Goal: Task Accomplishment & Management: Manage account settings

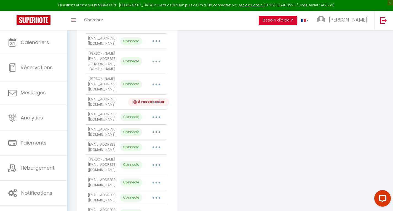
scroll to position [223, 0]
click at [157, 98] on button "button" at bounding box center [156, 102] width 15 height 9
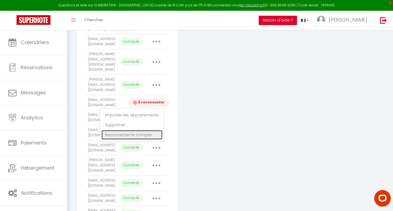
click at [145, 130] on link "Reconnecter le compte" at bounding box center [131, 134] width 61 height 9
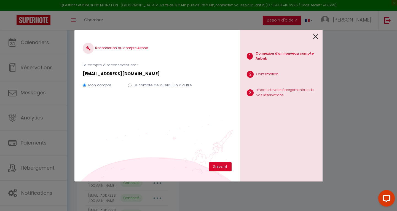
click at [173, 87] on label "Le compte de quelqu'un d'autre" at bounding box center [162, 85] width 58 height 6
click at [132, 87] on input "Le compte de quelqu'un d'autre" at bounding box center [130, 86] width 4 height 4
radio input "true"
radio input "false"
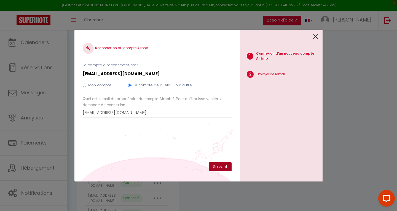
click at [217, 162] on button "Suivant" at bounding box center [220, 166] width 23 height 9
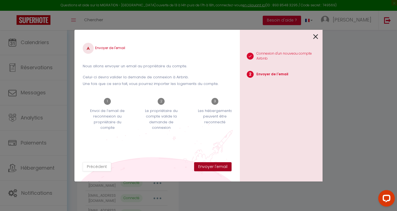
click at [223, 168] on button "Envoyer l'email" at bounding box center [213, 166] width 38 height 9
